Goal: Find specific page/section: Find specific page/section

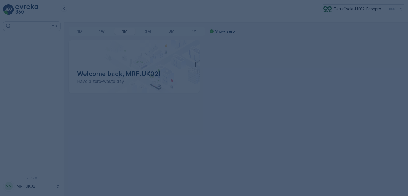
click at [186, 110] on div at bounding box center [204, 98] width 408 height 196
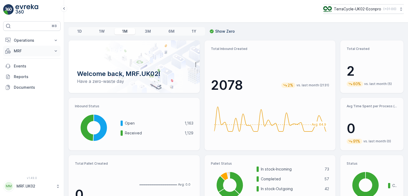
click at [21, 52] on p "MRF" at bounding box center [32, 50] width 36 height 5
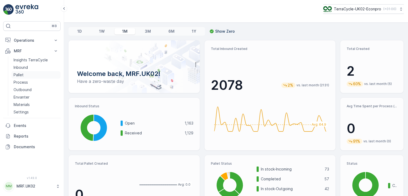
click at [27, 71] on link "Pallet" at bounding box center [35, 74] width 49 height 7
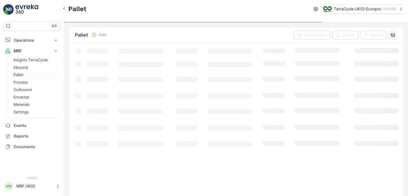
click at [28, 73] on link "Pallet" at bounding box center [35, 74] width 49 height 7
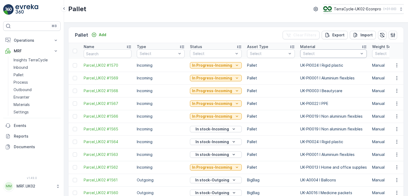
click at [322, 54] on div at bounding box center [331, 54] width 57 height 4
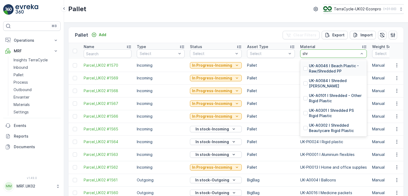
type input "shre"
click at [342, 112] on p "UK-A0301 I Shredded PS Rigid Plastic" at bounding box center [336, 113] width 55 height 11
